Goal: Register for event/course

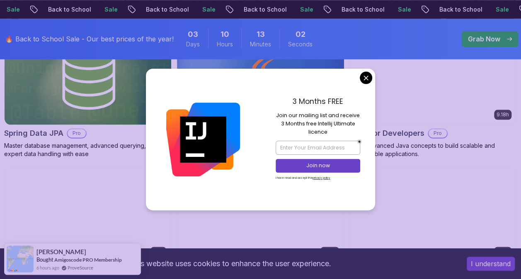
scroll to position [414, 0]
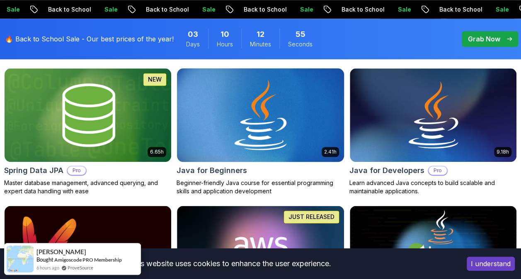
click at [260, 141] on img at bounding box center [260, 115] width 175 height 98
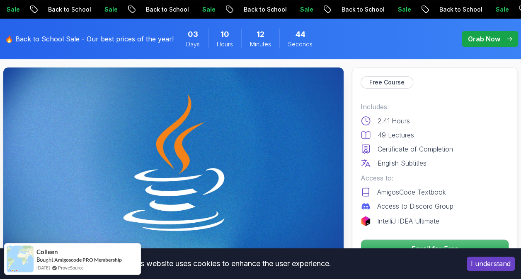
scroll to position [83, 0]
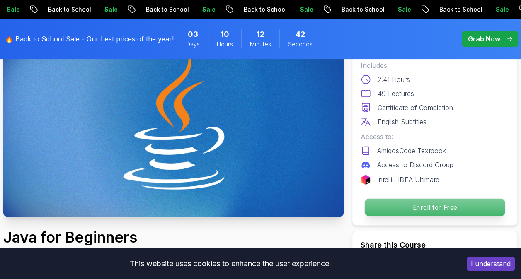
click at [415, 204] on p "Enroll for Free" at bounding box center [435, 207] width 140 height 17
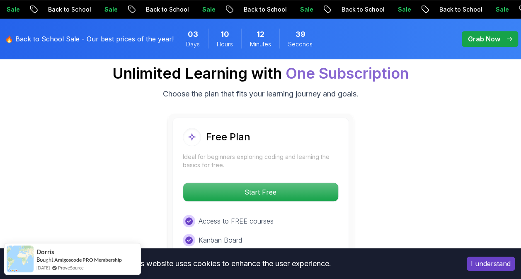
scroll to position [1794, 0]
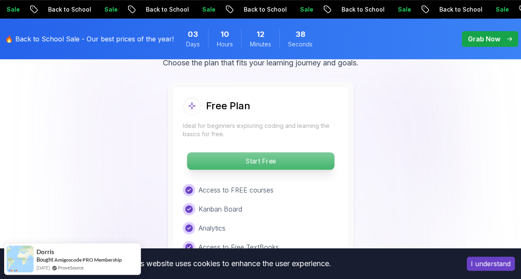
click at [277, 152] on p "Start Free" at bounding box center [260, 160] width 147 height 17
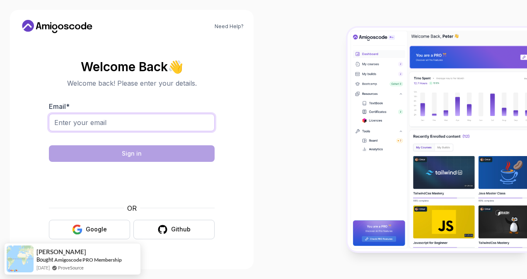
click at [127, 123] on input "Email *" at bounding box center [132, 122] width 166 height 17
type input "harikris.pv@gmail.com"
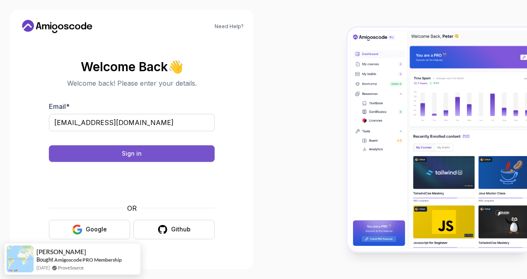
click at [111, 154] on button "Sign in" at bounding box center [132, 153] width 166 height 17
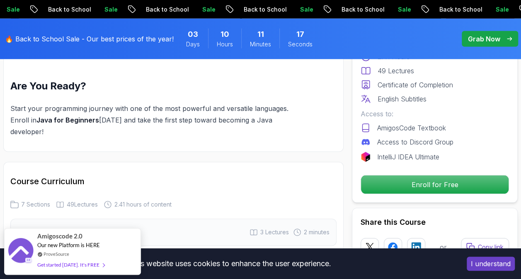
scroll to position [1243, 0]
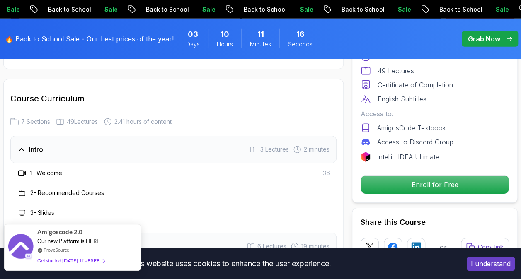
click at [113, 251] on div "Amigoscode 2.0 Our new Platform is HERE ProveSource Get started today. It's FREE" at bounding box center [72, 247] width 137 height 47
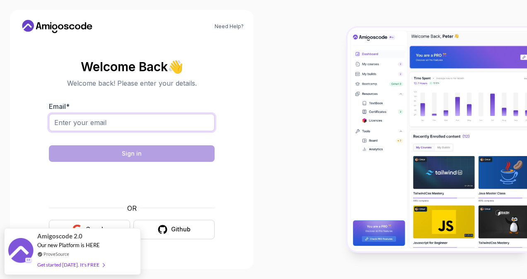
click at [149, 126] on input "Email *" at bounding box center [132, 122] width 166 height 17
type input "jothikaharikrishnan@gmail.com"
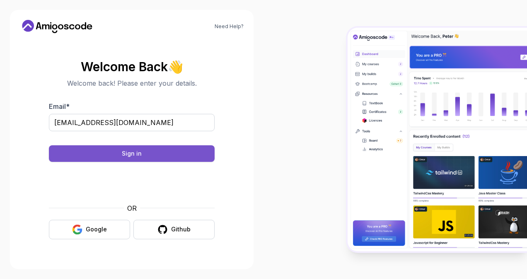
click at [136, 156] on div "Sign in" at bounding box center [132, 154] width 20 height 8
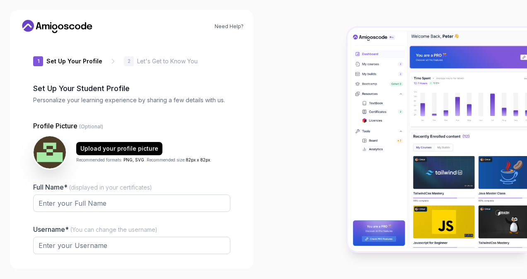
type input "swiftsquirrel8901f"
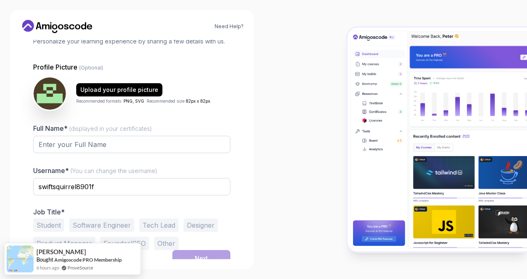
scroll to position [65, 0]
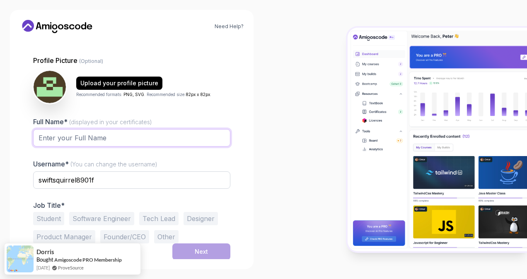
click at [84, 129] on input "Full Name* (displayed in your certificates)" at bounding box center [131, 137] width 197 height 17
type input "Jothika H"
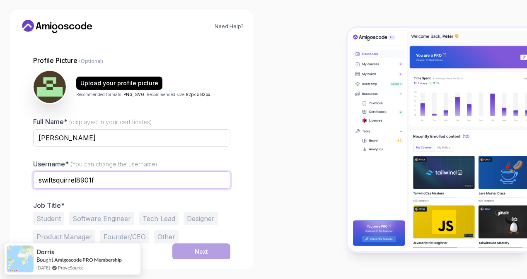
click at [107, 181] on input "swiftsquirrel8901f" at bounding box center [131, 179] width 197 height 17
click at [53, 218] on button "Student" at bounding box center [48, 218] width 31 height 13
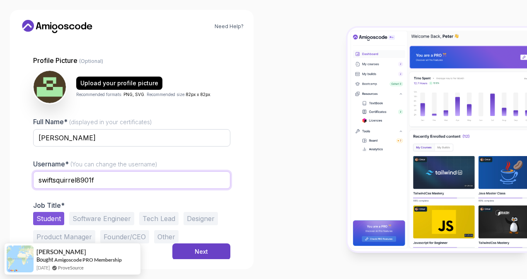
drag, startPoint x: 115, startPoint y: 177, endPoint x: 48, endPoint y: 170, distance: 67.5
click at [48, 170] on div "Username* (You can change the username) swiftsquirrel8901f" at bounding box center [131, 178] width 197 height 39
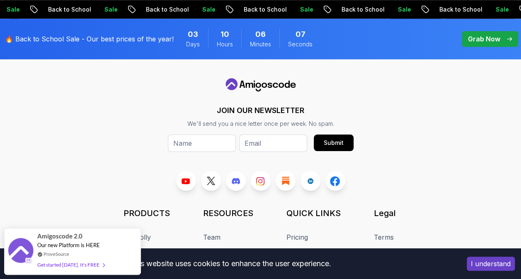
scroll to position [358, 0]
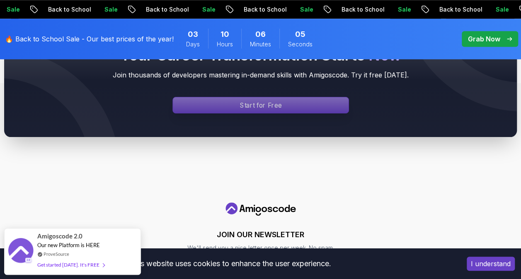
click at [260, 107] on p "Start for Free" at bounding box center [260, 106] width 41 height 10
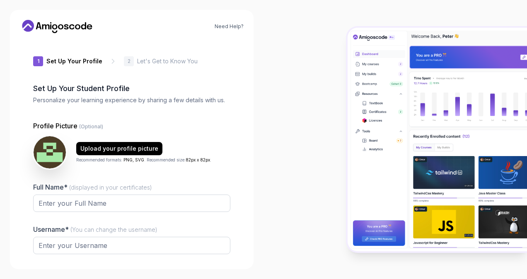
type input "gentlejackal70f4a"
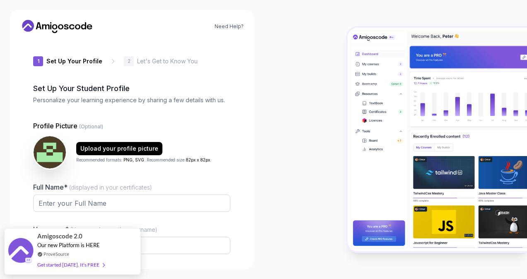
scroll to position [65, 0]
